Goal: Check status: Check status

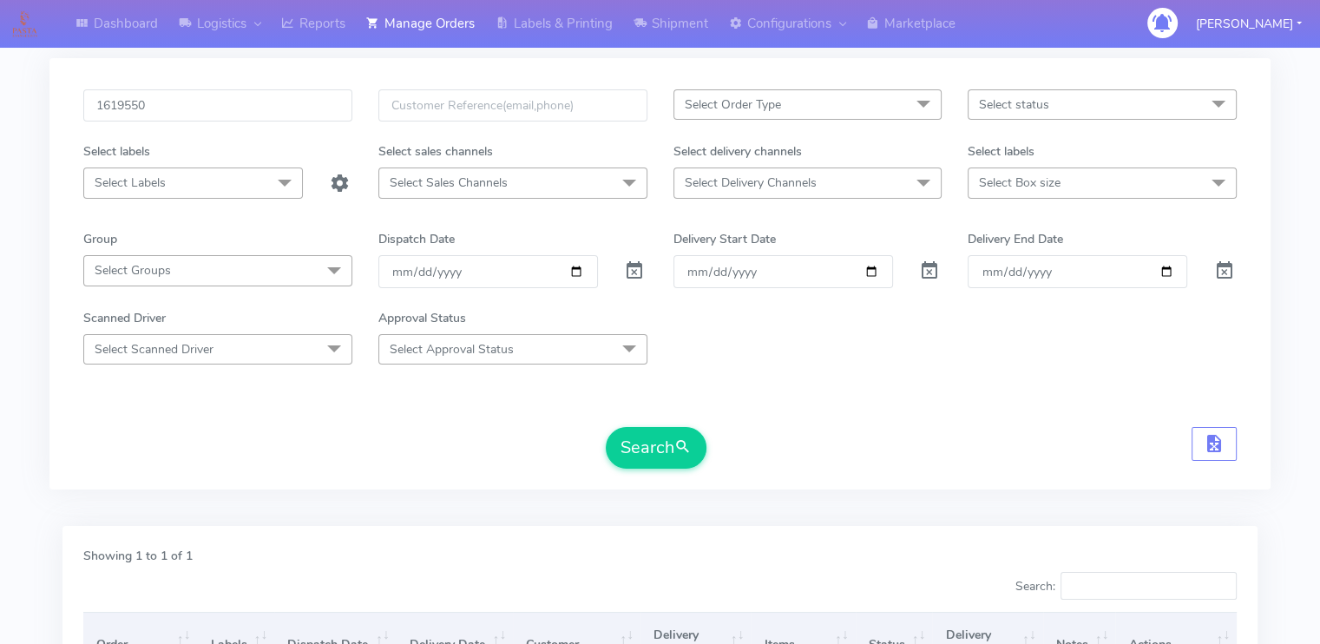
scroll to position [42, 0]
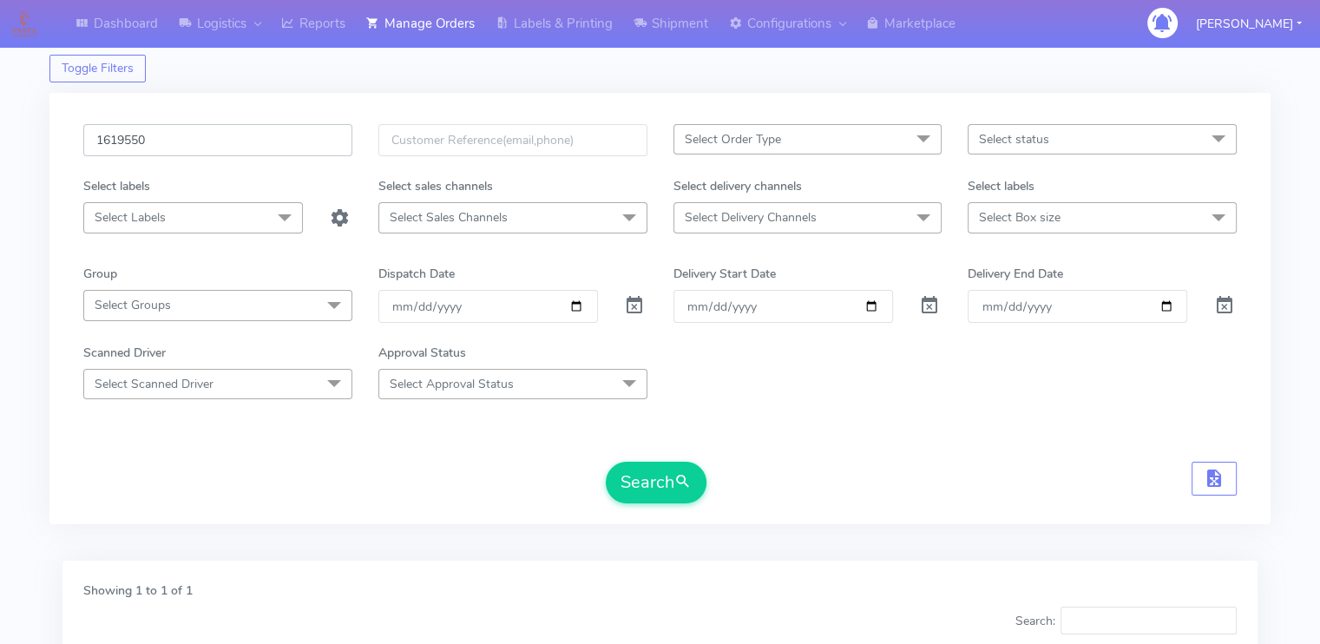
click at [194, 135] on input "1619550" at bounding box center [217, 140] width 269 height 32
paste input "20081"
click at [606, 462] on button "Search" at bounding box center [656, 483] width 101 height 42
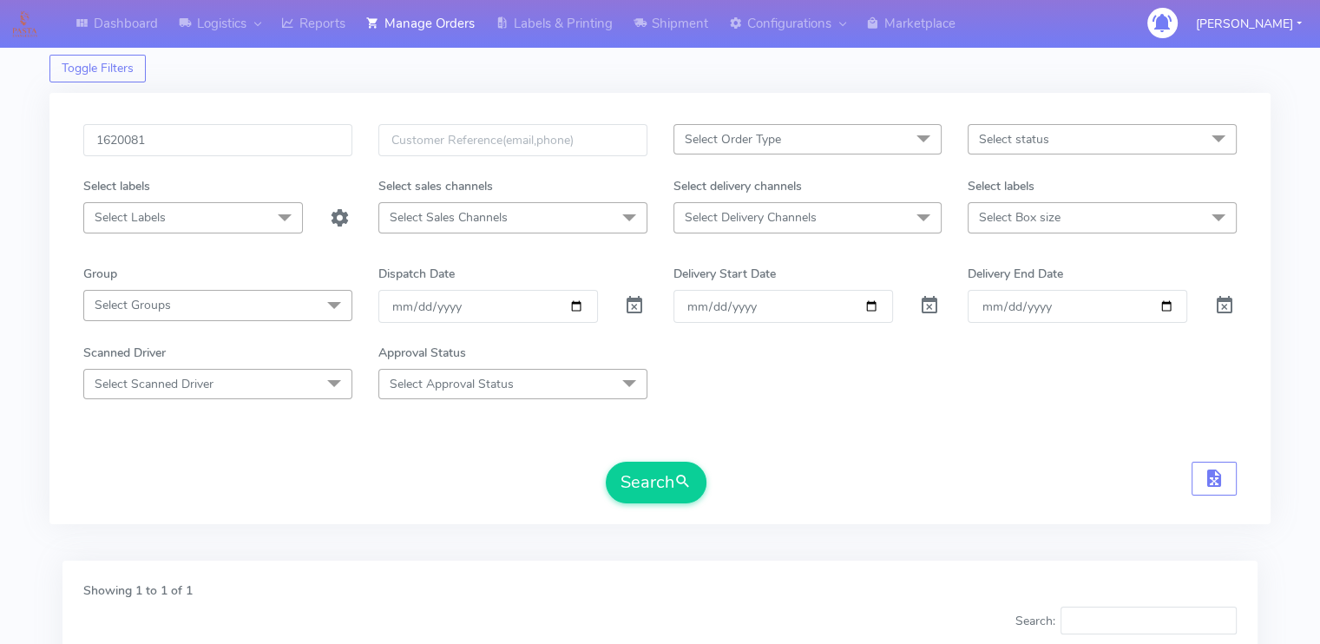
click at [444, 480] on div "Search" at bounding box center [660, 483] width 1154 height 42
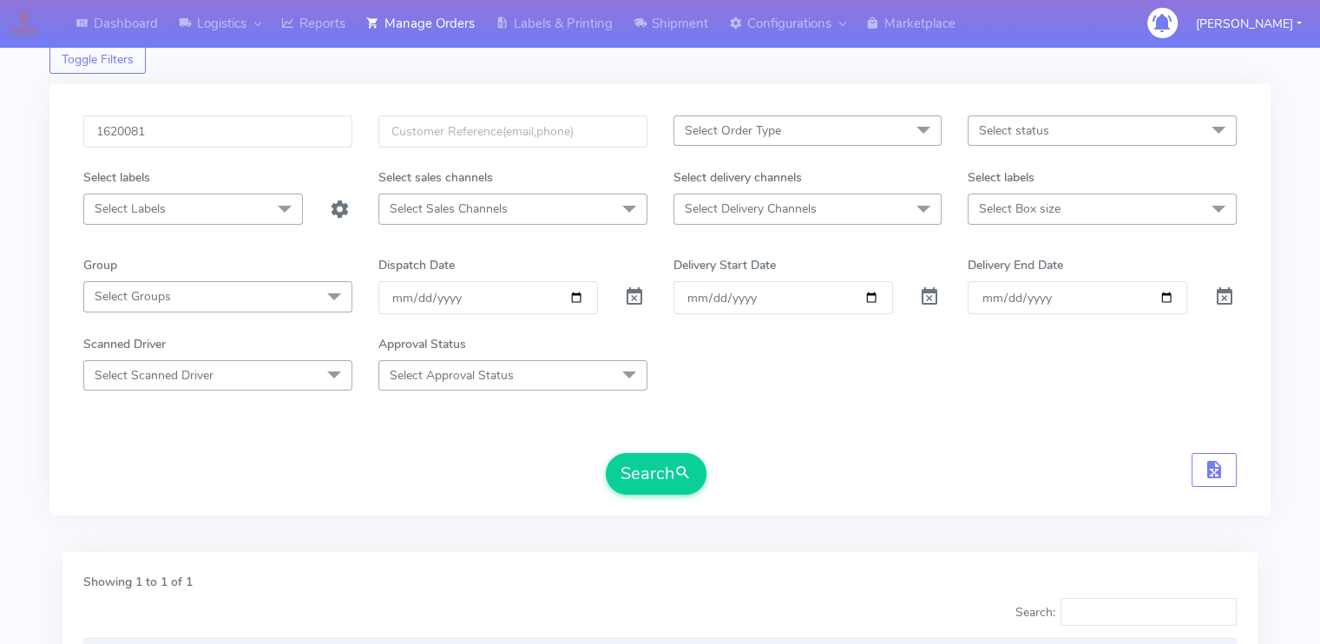
scroll to position [7, 0]
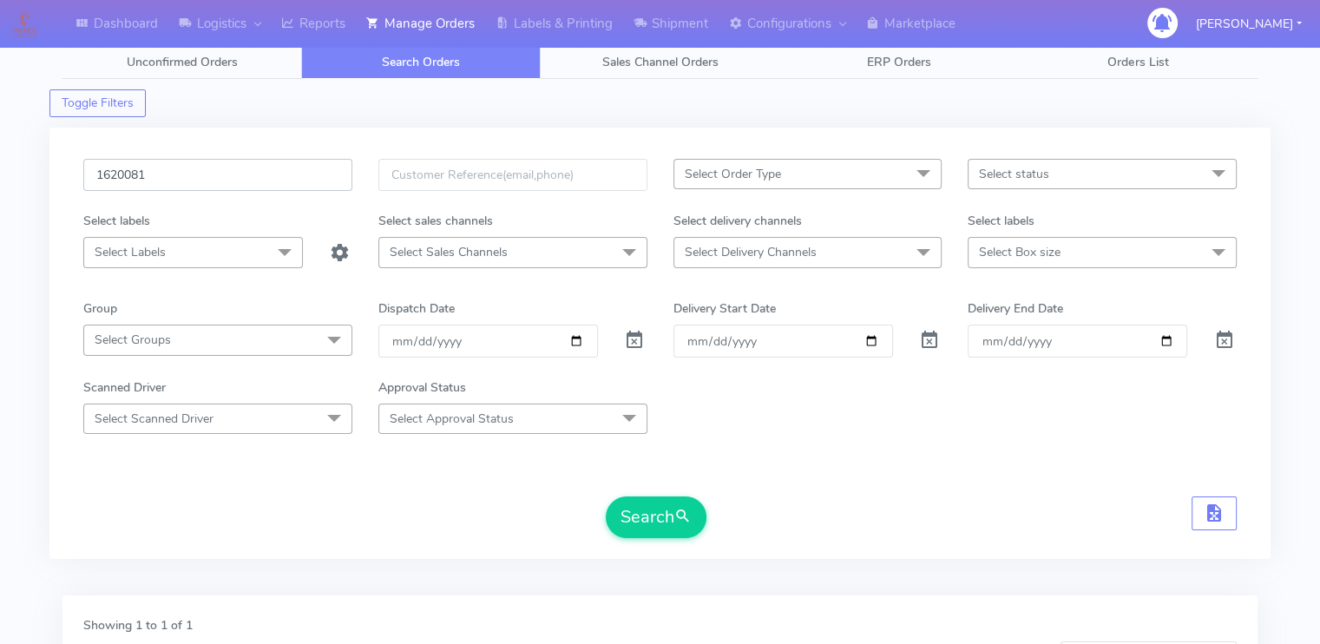
click at [191, 181] on input "1620081" at bounding box center [217, 175] width 269 height 32
paste input "207"
type input "1620207"
click at [606, 496] on button "Search" at bounding box center [656, 517] width 101 height 42
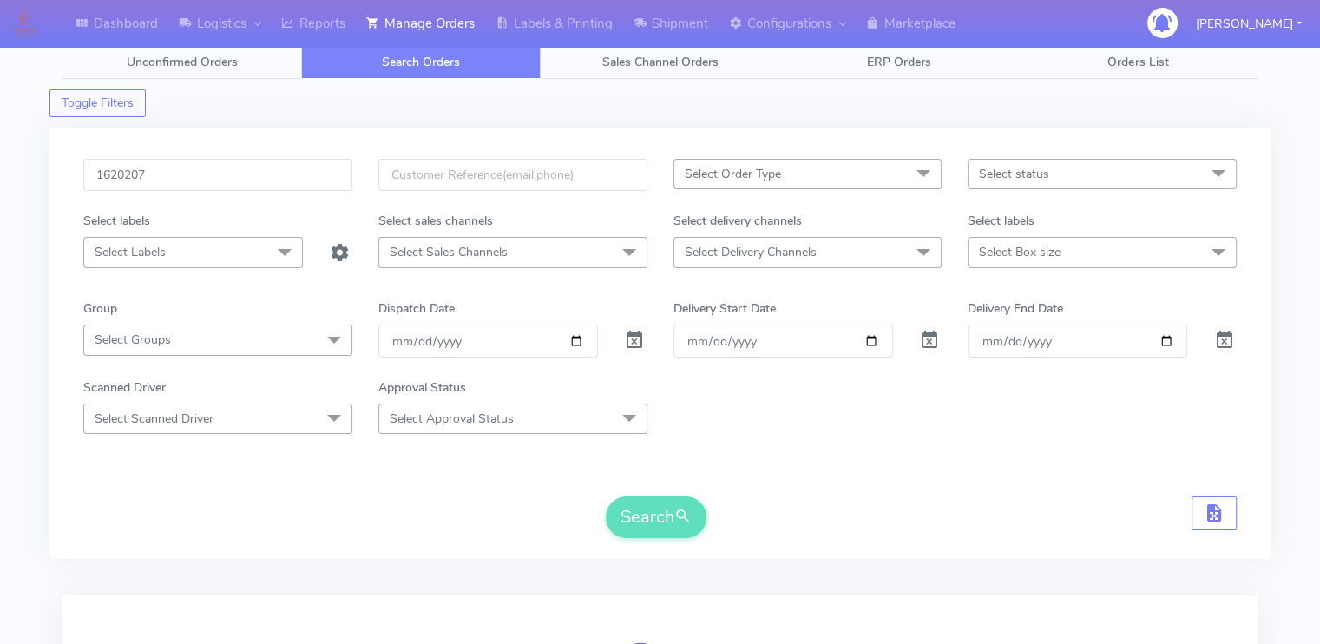
click at [225, 534] on div "Search" at bounding box center [660, 517] width 1154 height 42
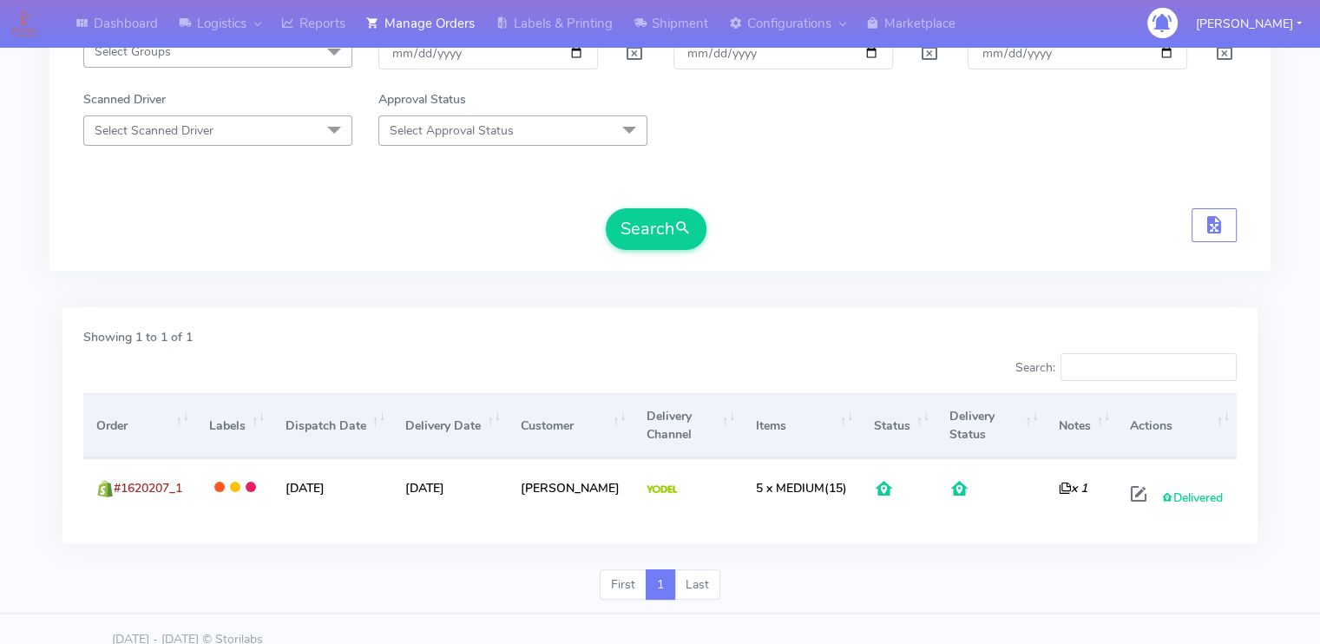
scroll to position [314, 0]
